Goal: Task Accomplishment & Management: Manage account settings

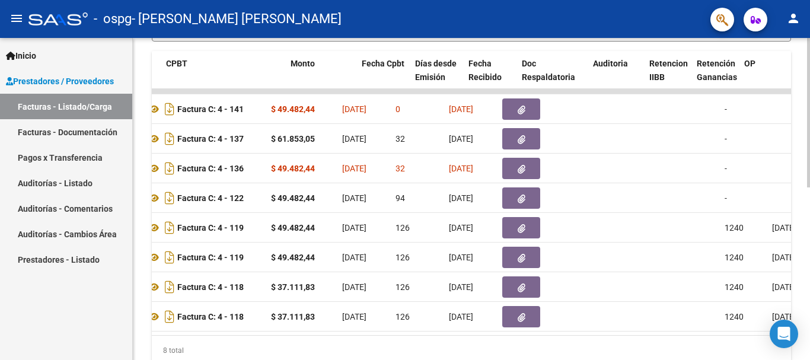
scroll to position [0, 408]
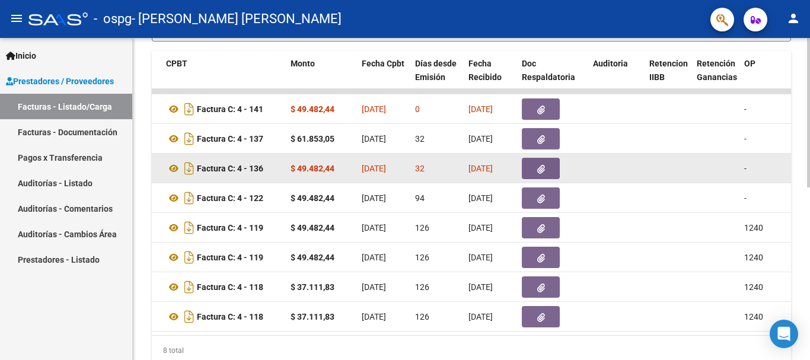
click at [526, 161] on button "button" at bounding box center [541, 168] width 38 height 21
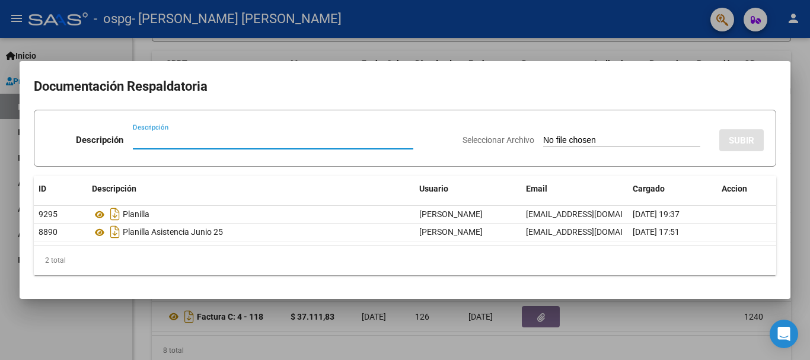
click at [543, 142] on input "Seleccionar Archivo" at bounding box center [621, 140] width 157 height 11
type input "C:\fakepath\Informe evolutivo Semestral Lencina Bautista 2025.docx"
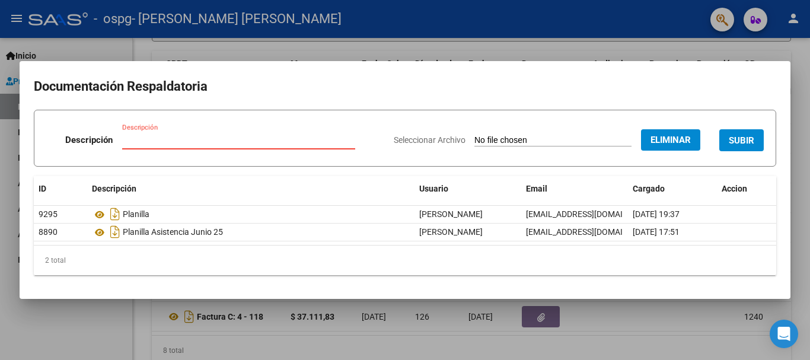
click at [239, 140] on input "Descripción" at bounding box center [238, 140] width 233 height 11
click at [153, 140] on input "Informe Semestral" at bounding box center [238, 140] width 233 height 11
type input "Informe evolutivo Semestral"
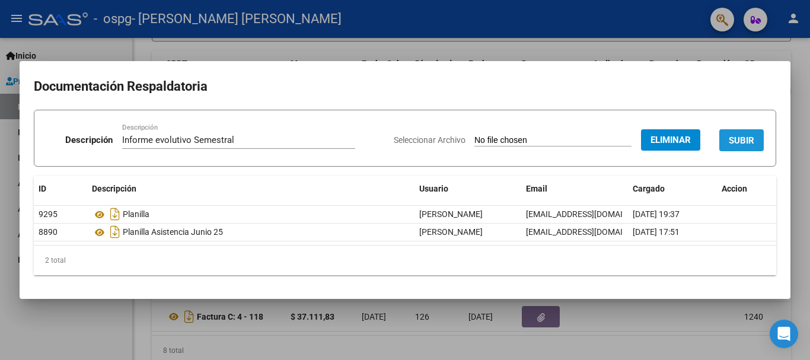
click at [738, 138] on span "SUBIR" at bounding box center [742, 140] width 26 height 11
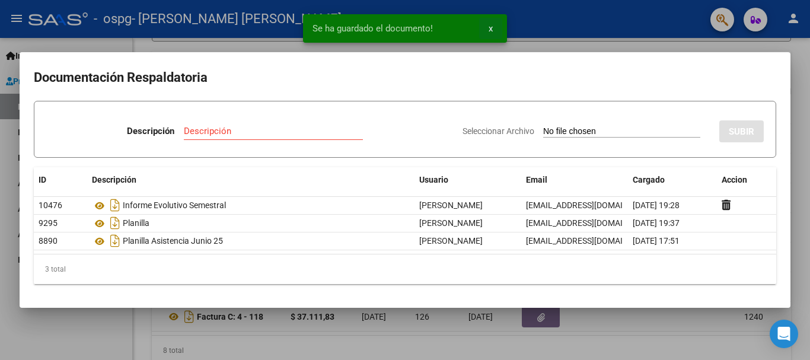
click at [491, 30] on span "x" at bounding box center [491, 28] width 4 height 11
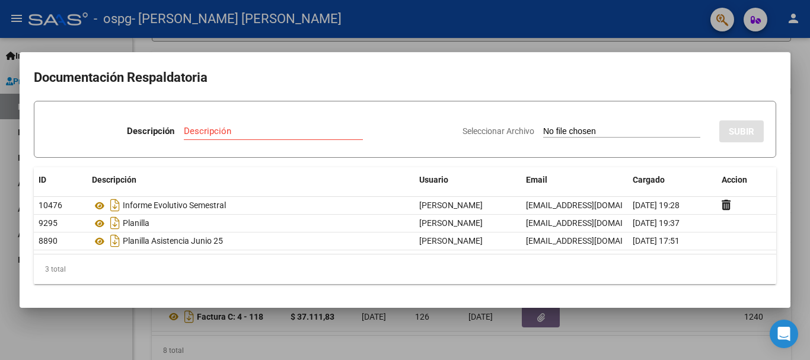
click at [491, 30] on div at bounding box center [405, 180] width 810 height 360
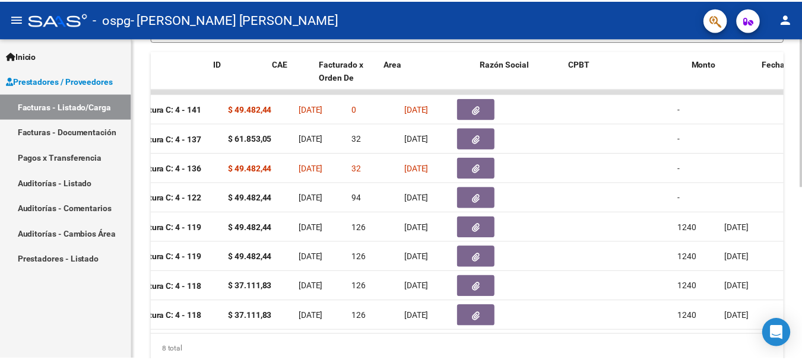
scroll to position [0, 0]
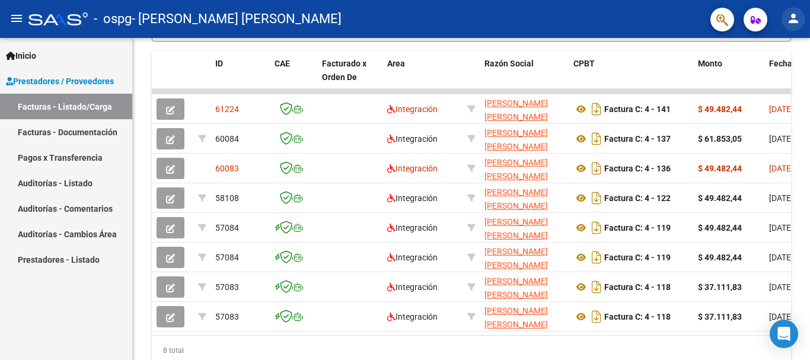
click at [800, 22] on mat-icon "person" at bounding box center [794, 18] width 14 height 14
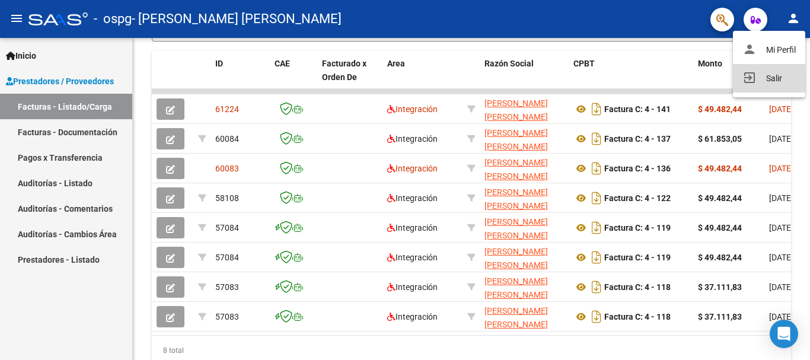
click at [775, 79] on button "exit_to_app Salir" at bounding box center [769, 78] width 72 height 28
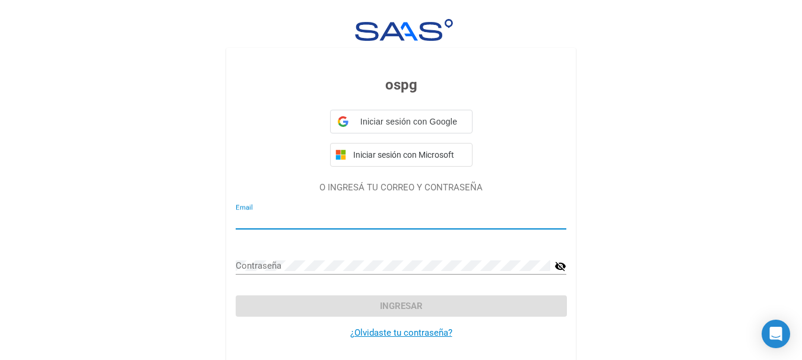
type input "[EMAIL_ADDRESS][DOMAIN_NAME]"
